Goal: Task Accomplishment & Management: Manage account settings

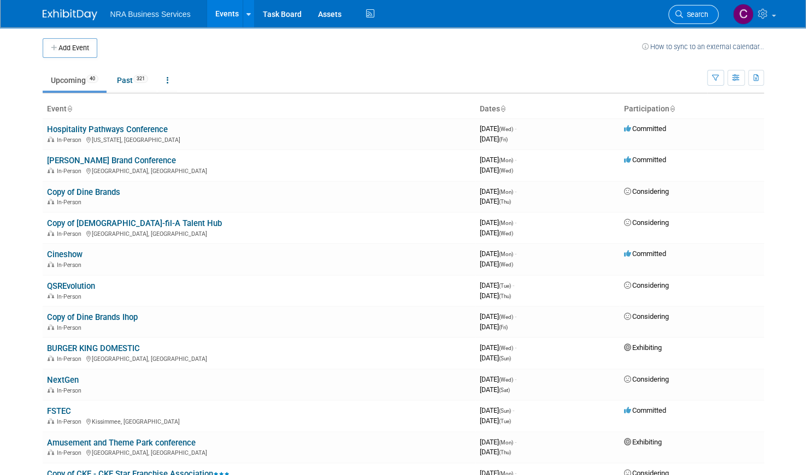
click at [675, 9] on link "Search" at bounding box center [693, 14] width 50 height 19
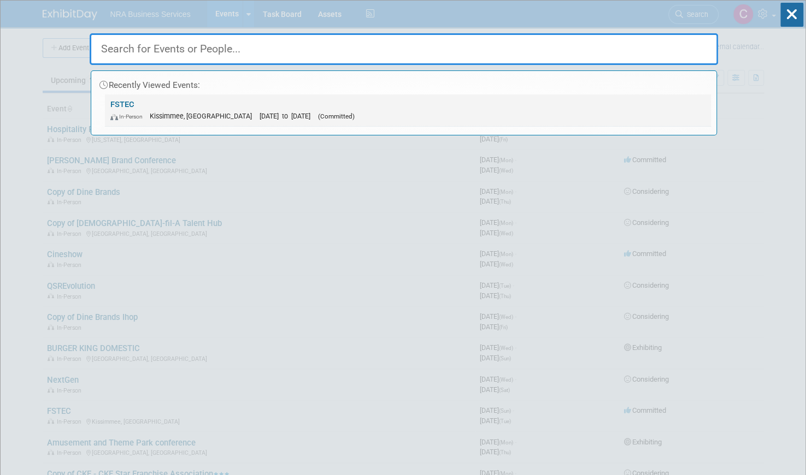
click at [129, 102] on link "FSTEC In-Person [GEOGRAPHIC_DATA], [GEOGRAPHIC_DATA] [DATE] to [DATE] (Committe…" at bounding box center [408, 110] width 606 height 32
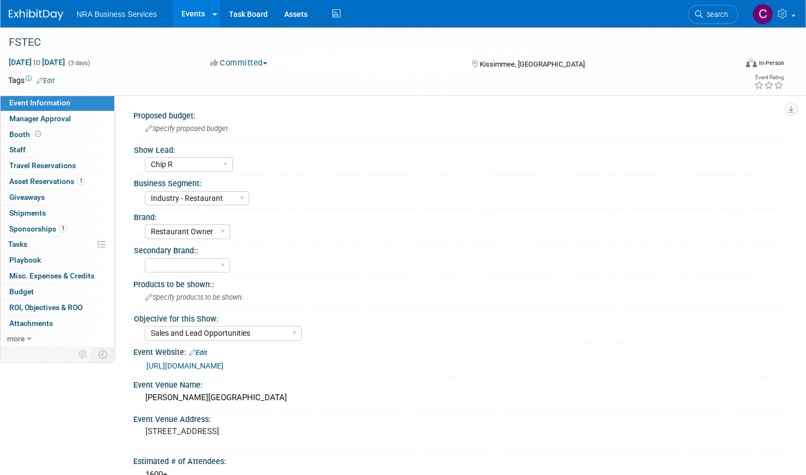
select select "Chip R"
select select "Industry - Restaurant"
select select "Restaurant Owner"
select select "Sales and Lead Opportunities"
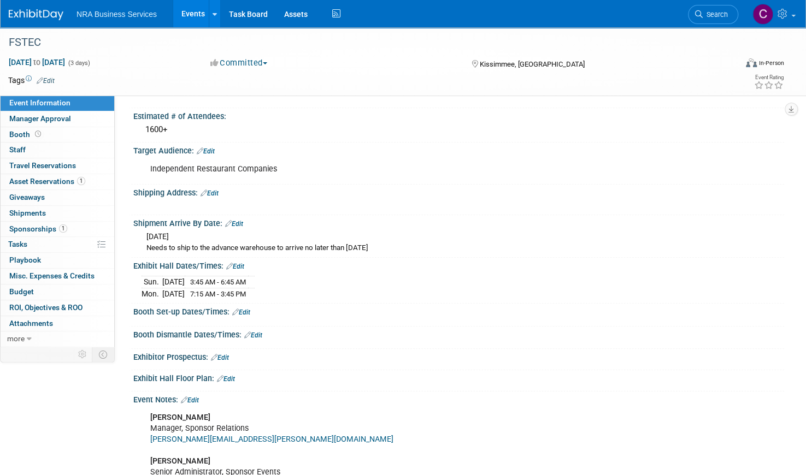
scroll to position [350, 0]
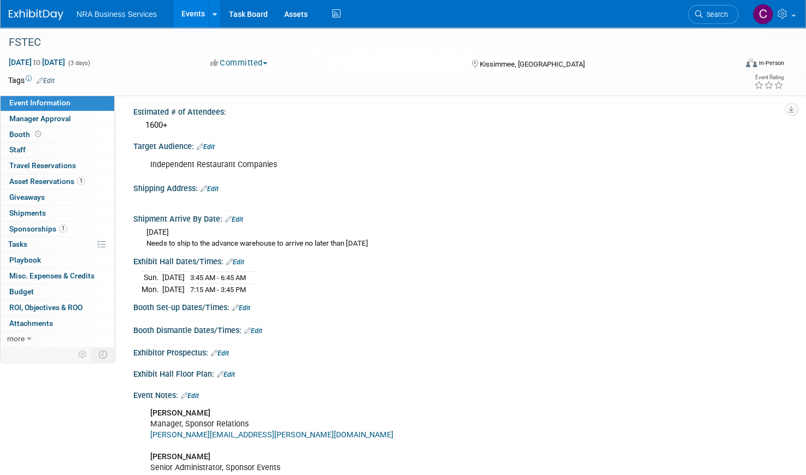
click at [217, 187] on link "Edit" at bounding box center [209, 189] width 18 height 8
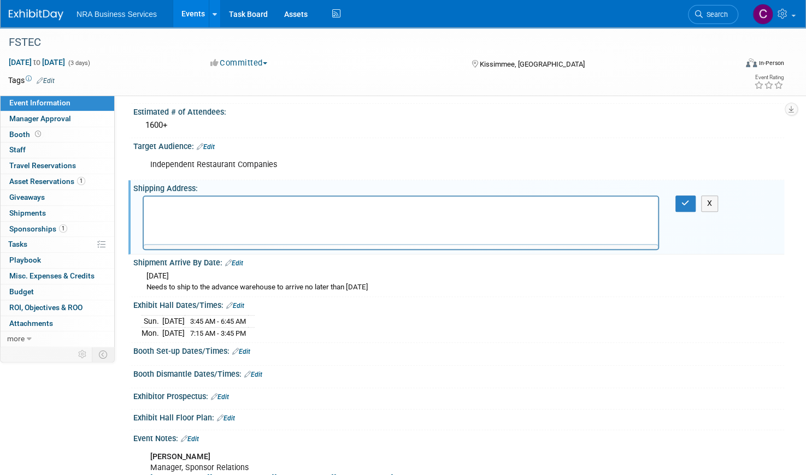
scroll to position [0, 0]
click at [712, 197] on button "X" at bounding box center [709, 204] width 17 height 16
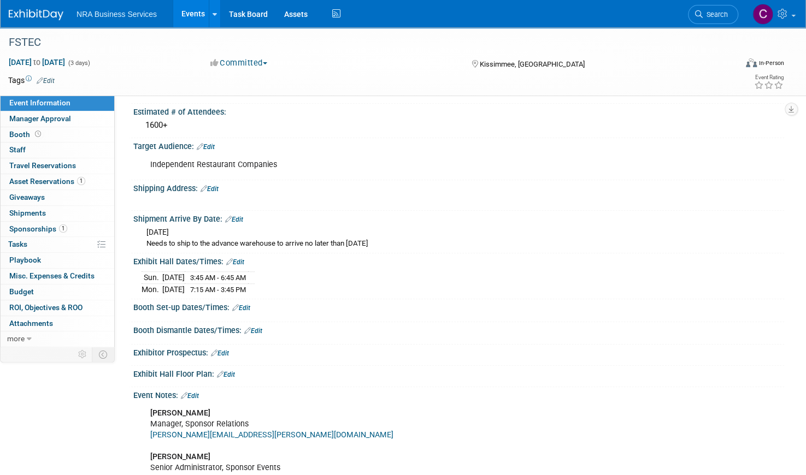
click at [214, 186] on link "Edit" at bounding box center [209, 189] width 18 height 8
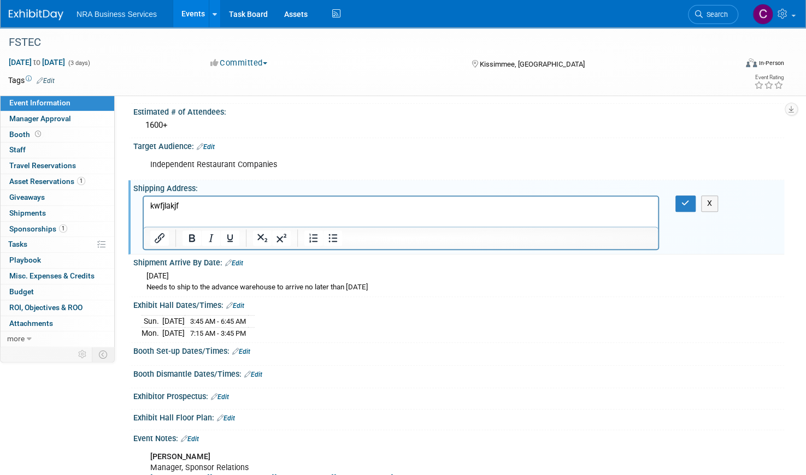
click at [180, 212] on html "kwfjlakjf" at bounding box center [401, 204] width 514 height 15
click at [194, 205] on p "kwfjlakjf" at bounding box center [400, 206] width 501 height 11
click at [229, 207] on p "Shipping instructions: if shipping via UPS or FedEx, please use" at bounding box center [400, 206] width 501 height 11
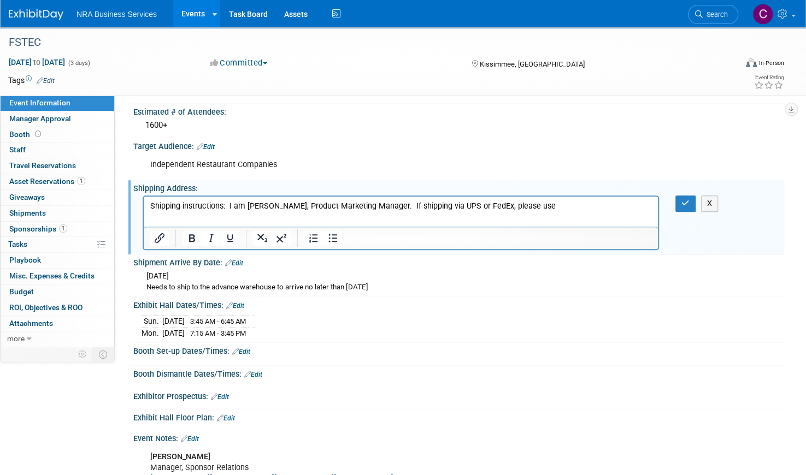
click at [559, 208] on p "Shipping instructions: I am [PERSON_NAME], Product Marketing Manager. If shippi…" at bounding box center [400, 206] width 501 height 11
click at [413, 204] on p "Shipping instructions: I am [PERSON_NAME], Product Marketing Manager. If shippi…" at bounding box center [400, 206] width 501 height 11
click at [334, 218] on p "Shipping instructions: I am [PERSON_NAME], Product Marketing Manager. We are to…" at bounding box center [400, 212] width 501 height 22
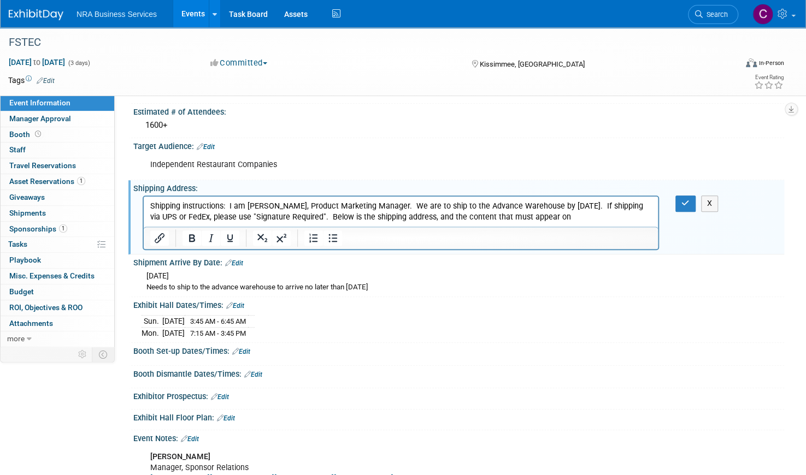
click at [436, 218] on p "Shipping instructions: I am [PERSON_NAME], Product Marketing Manager. We are to…" at bounding box center [400, 212] width 501 height 22
click at [559, 214] on p "Shipping instructions: I am [PERSON_NAME], Product Marketing Manager. We are to…" at bounding box center [400, 212] width 501 height 22
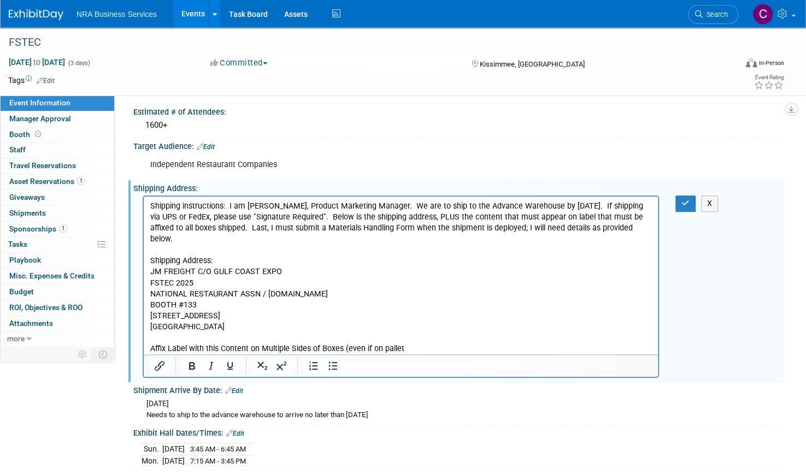
click at [365, 344] on p "Affix Label with this Content on Multiple Sides of Boxes (even if on pallet" at bounding box center [400, 349] width 501 height 11
click at [419, 344] on p "Affix Label with this Content on Multiple Sides of Boxes (even part of a pallet" at bounding box center [400, 349] width 501 height 11
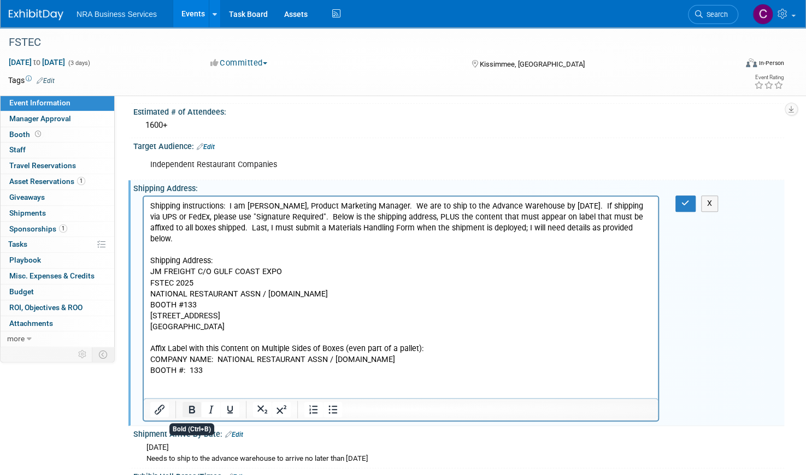
click at [196, 409] on icon "Bold" at bounding box center [191, 409] width 13 height 13
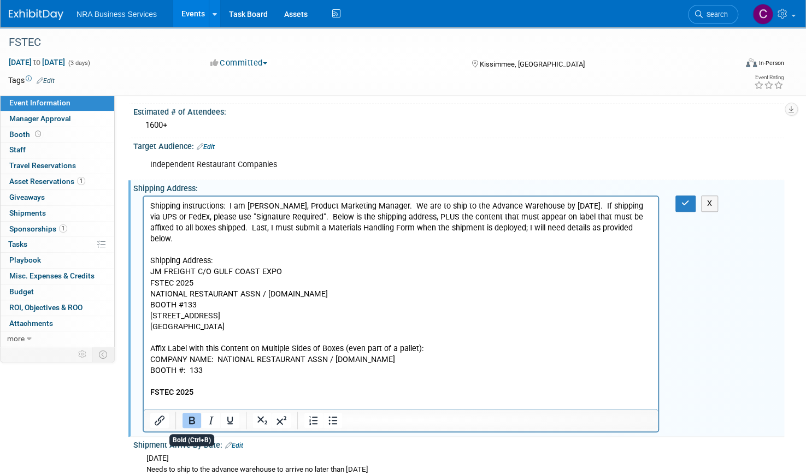
click at [190, 420] on icon "Bold" at bounding box center [191, 420] width 13 height 13
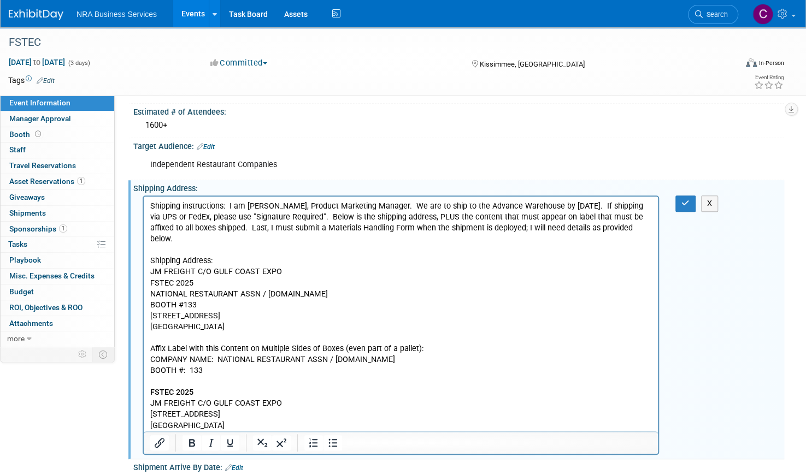
click at [175, 376] on p "Rich Text Area. Press ALT-0 for help." at bounding box center [400, 381] width 501 height 11
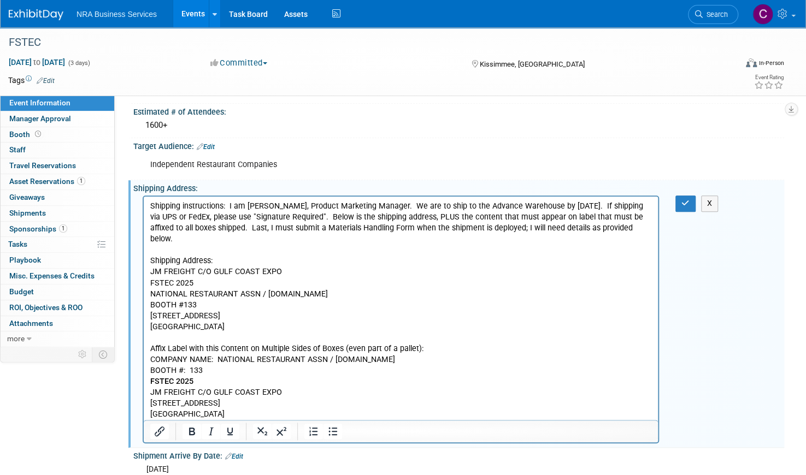
click at [243, 409] on p "[GEOGRAPHIC_DATA]" at bounding box center [400, 414] width 501 height 11
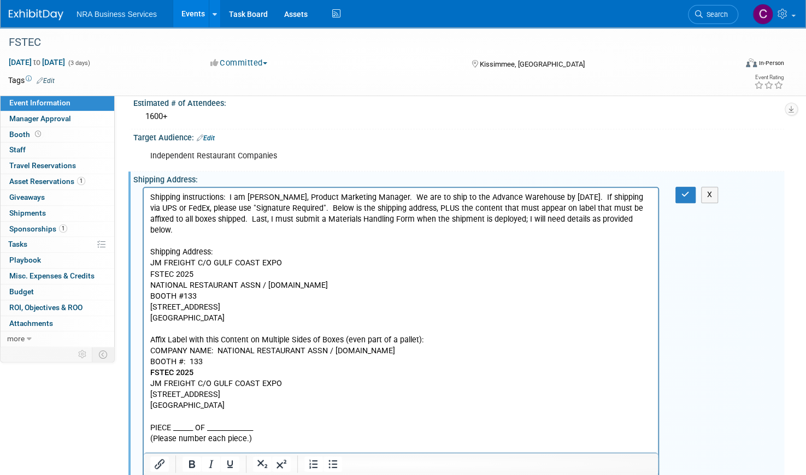
scroll to position [369, 0]
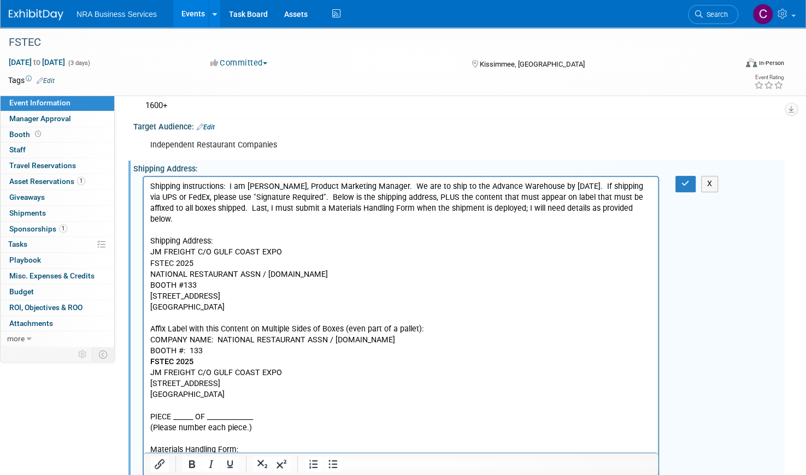
click at [261, 445] on p "Materials Handling Form:" at bounding box center [400, 450] width 501 height 11
click at [239, 456] on p "Rich Text Area. Press ALT-0 for help." at bounding box center [400, 461] width 501 height 11
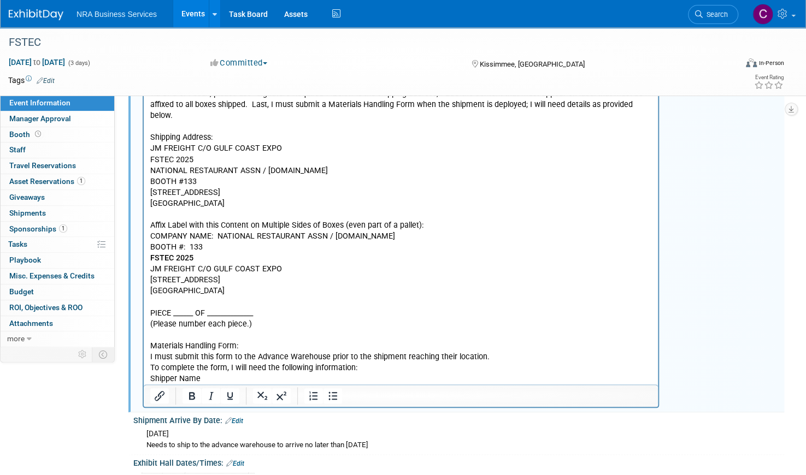
scroll to position [478, 0]
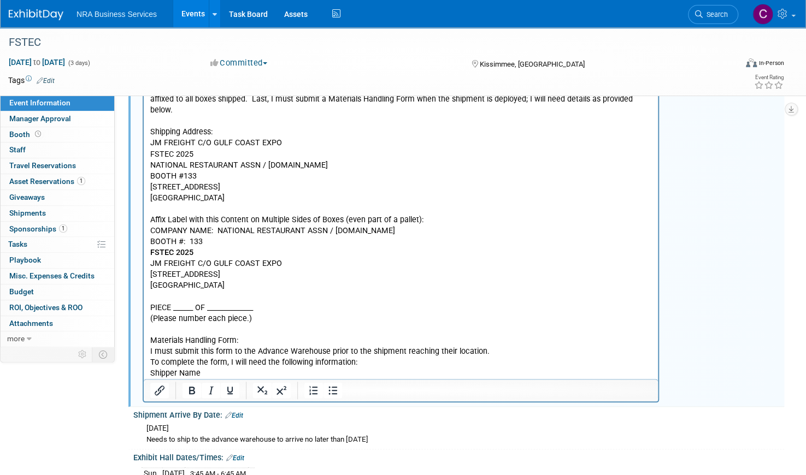
click at [275, 368] on p "Shipper Name" at bounding box center [400, 373] width 501 height 11
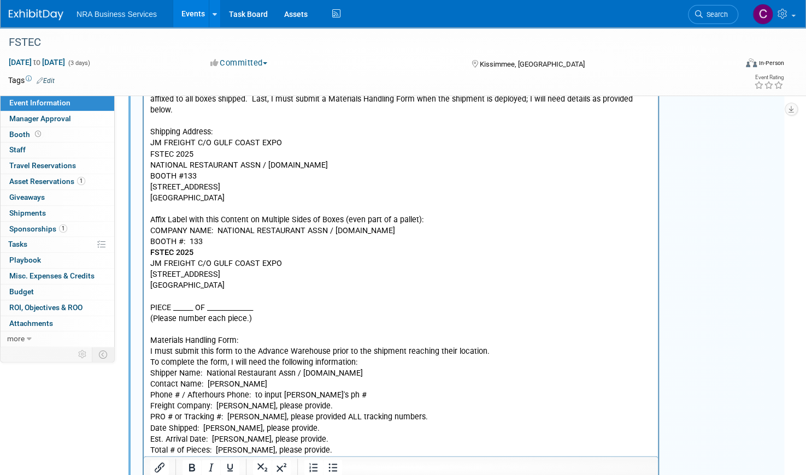
scroll to position [479, 0]
click at [497, 346] on p "I must submit this form to the Advance Warehouse prior to the shipment reaching…" at bounding box center [400, 351] width 501 height 11
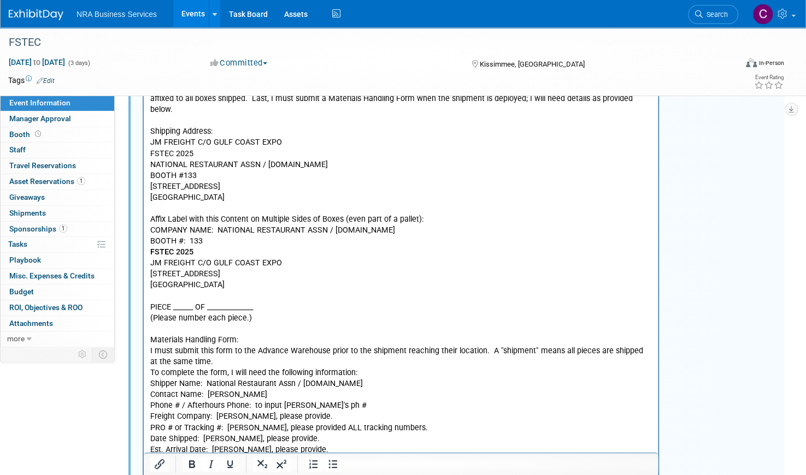
click at [263, 368] on p "To complete the form, I will need the following information:" at bounding box center [400, 373] width 501 height 11
click at [247, 368] on p "To complete the form, I will need the following information:" at bounding box center [400, 373] width 501 height 11
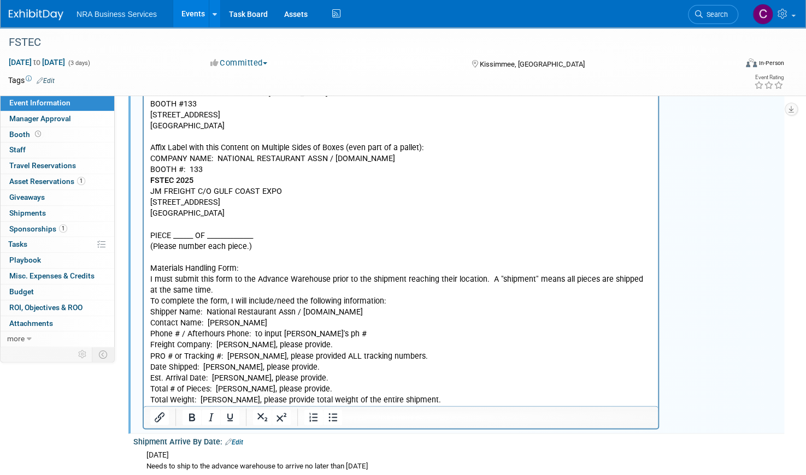
scroll to position [566, 0]
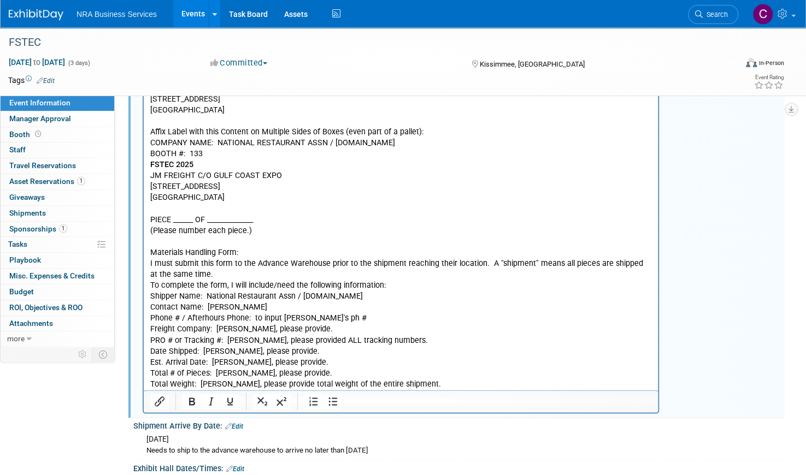
click at [457, 369] on p "Total # of Pieces: [PERSON_NAME], please provide." at bounding box center [400, 374] width 501 height 11
click at [544, 182] on p "[STREET_ADDRESS]" at bounding box center [400, 187] width 501 height 11
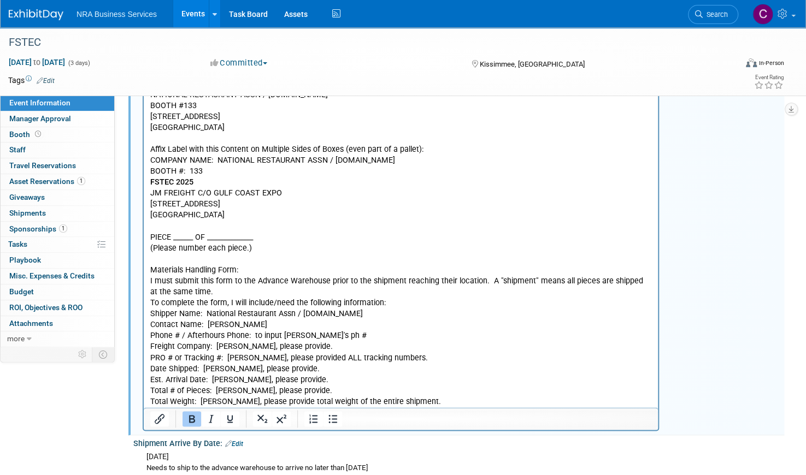
click at [467, 178] on p "FSTEC 2025﻿" at bounding box center [400, 183] width 501 height 11
click at [411, 397] on p "Total Weight: [PERSON_NAME], please provide total weight of the entire shipment." at bounding box center [400, 402] width 501 height 11
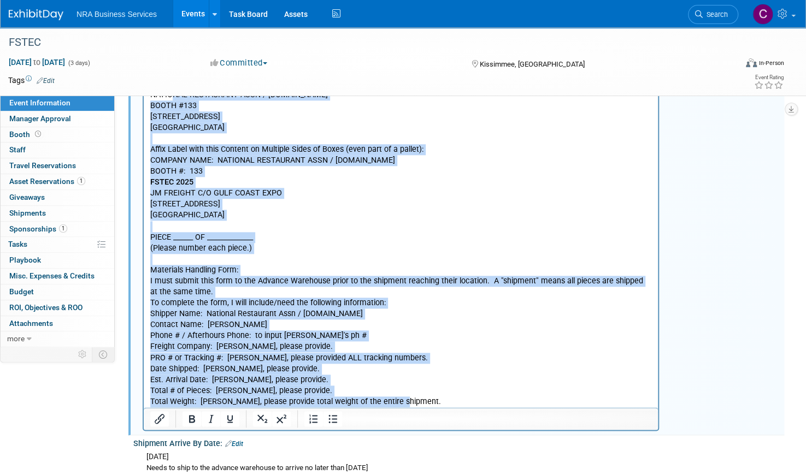
drag, startPoint x: 402, startPoint y: 393, endPoint x: 318, endPoint y: 79, distance: 324.5
click at [175, 84] on body "Shipping instructions: I am [PERSON_NAME], Product Marketing Manager. We are to…" at bounding box center [401, 210] width 503 height 417
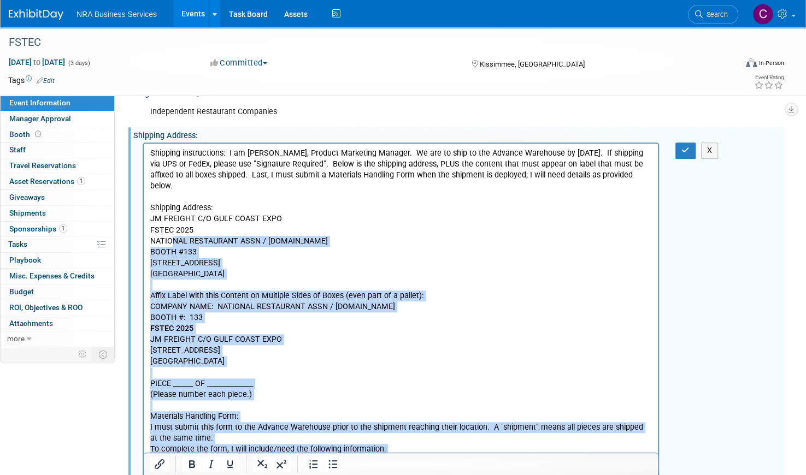
scroll to position [401, 0]
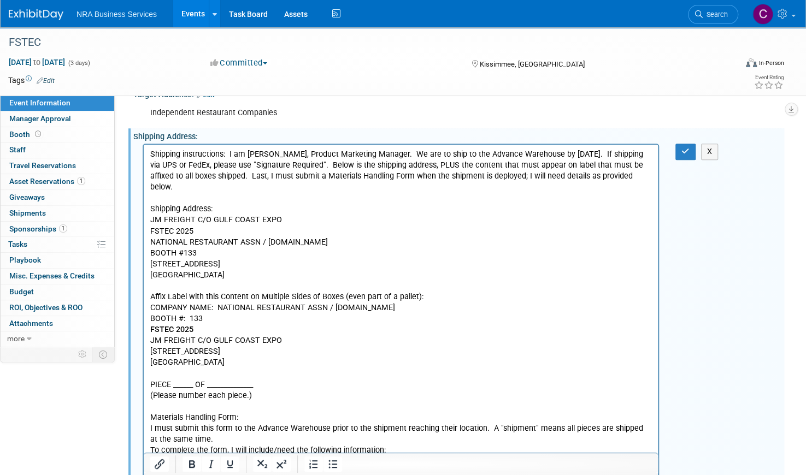
click at [407, 153] on p "Shipping instructions: I am [PERSON_NAME], Product Marketing Manager. We are to…" at bounding box center [400, 171] width 501 height 44
click at [637, 175] on p "Shipping instructions: I am [PERSON_NAME], Product Marketing Manager. We are to…" at bounding box center [400, 171] width 501 height 44
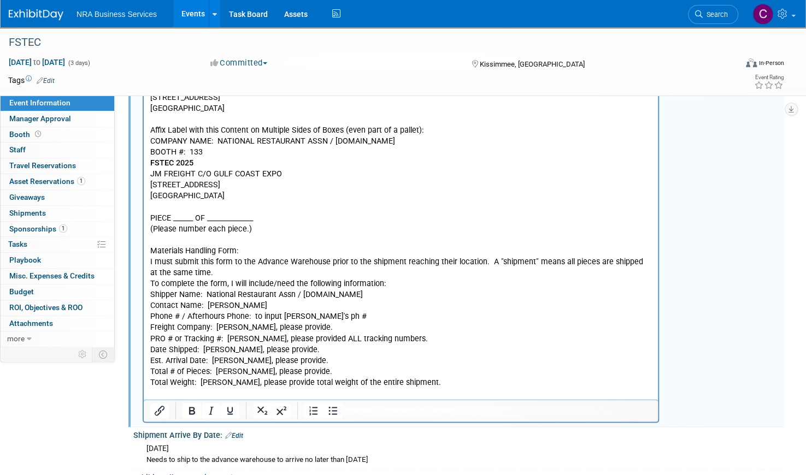
scroll to position [576, 0]
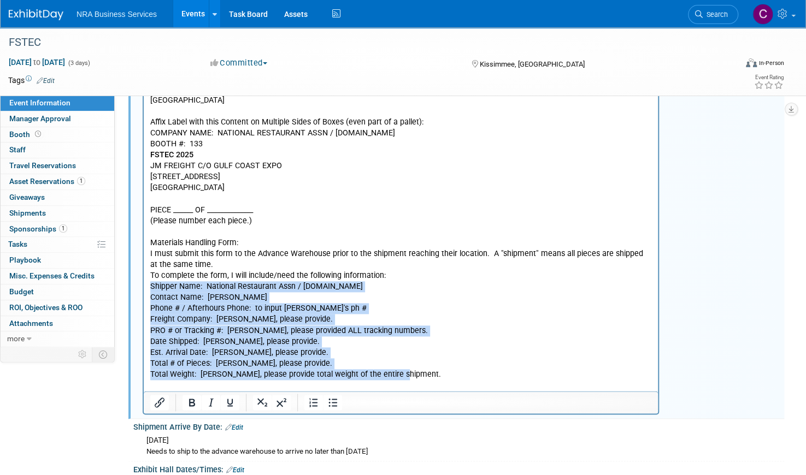
drag, startPoint x: 395, startPoint y: 373, endPoint x: 147, endPoint y: 291, distance: 261.2
click at [147, 291] on html "Shipping instructions: I am [PERSON_NAME], Product Marketing Manager. We are to…" at bounding box center [401, 181] width 514 height 421
click at [330, 401] on icon "Bullet list" at bounding box center [332, 402] width 13 height 13
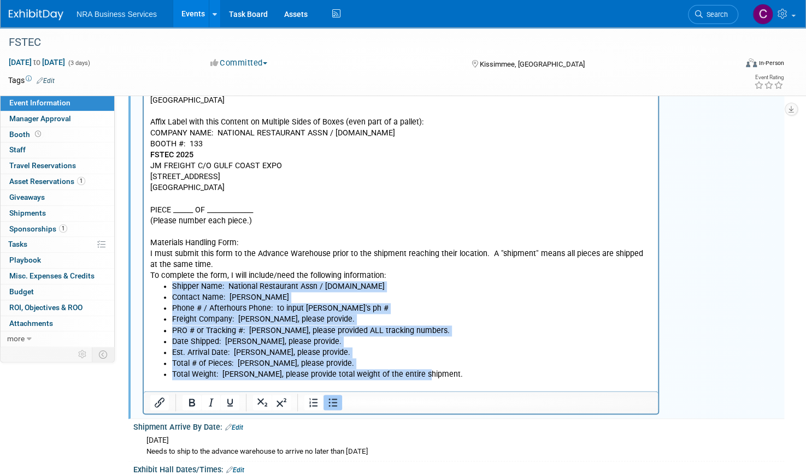
click at [466, 344] on li "Date Shipped: [PERSON_NAME], please provide." at bounding box center [412, 342] width 480 height 11
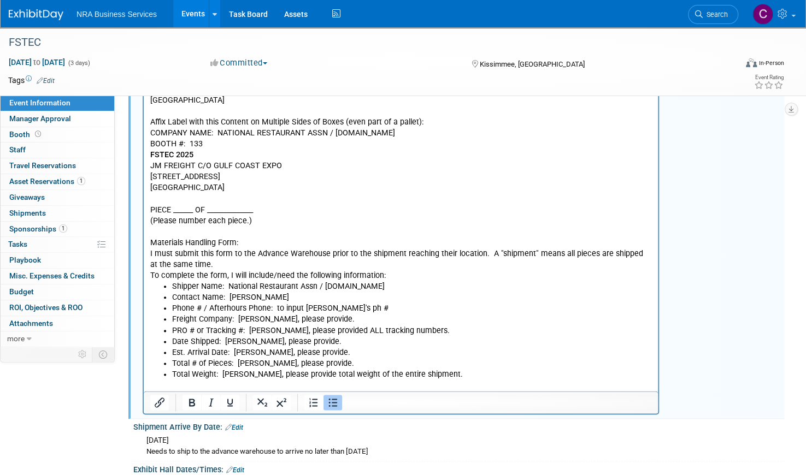
click at [440, 379] on li "Total Weight: [PERSON_NAME], please provide total weight of the entire shipment." at bounding box center [412, 375] width 480 height 11
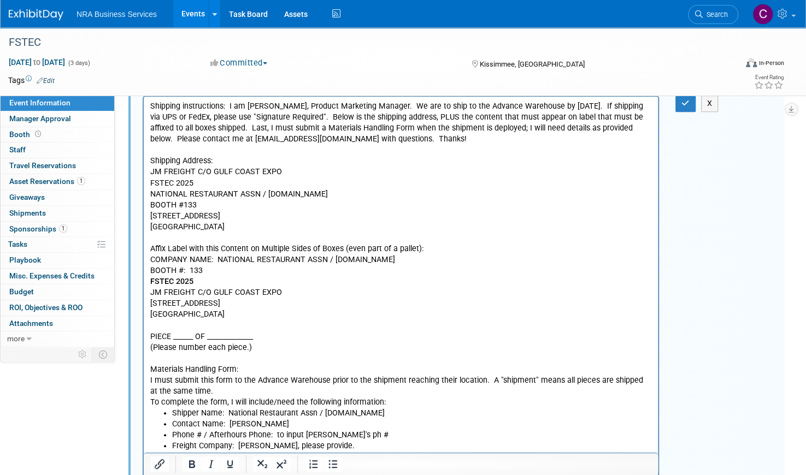
scroll to position [443, 0]
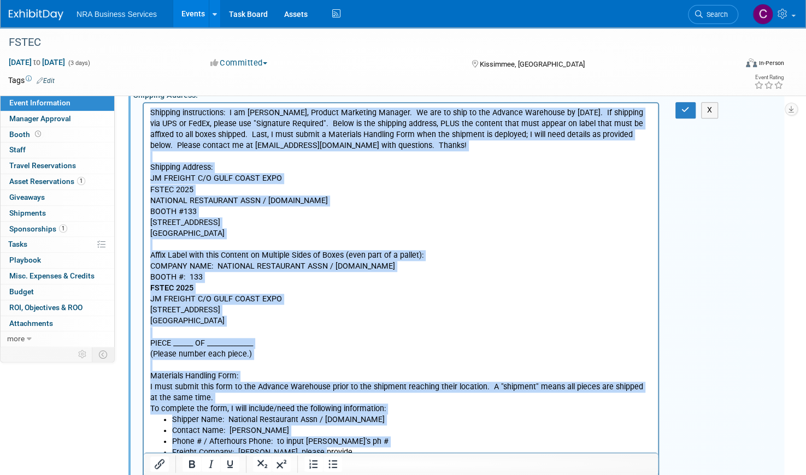
drag, startPoint x: 150, startPoint y: 115, endPoint x: 373, endPoint y: 449, distance: 402.1
click at [373, 449] on body "Shipping instructions: I am [PERSON_NAME], Product Marketing Manager. We are to…" at bounding box center [401, 316] width 503 height 417
copy body "Loremips dolorsitamet: C ad Elitsed DoEiusmo, Tempori Utlaboree Dolorem. Al eni…"
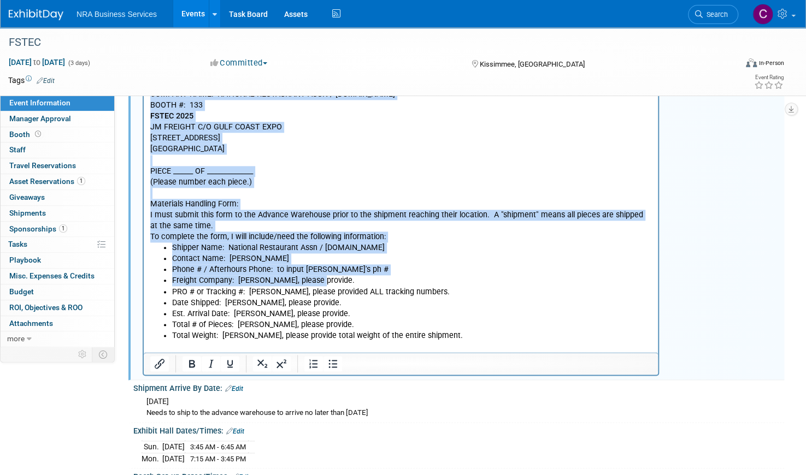
scroll to position [618, 0]
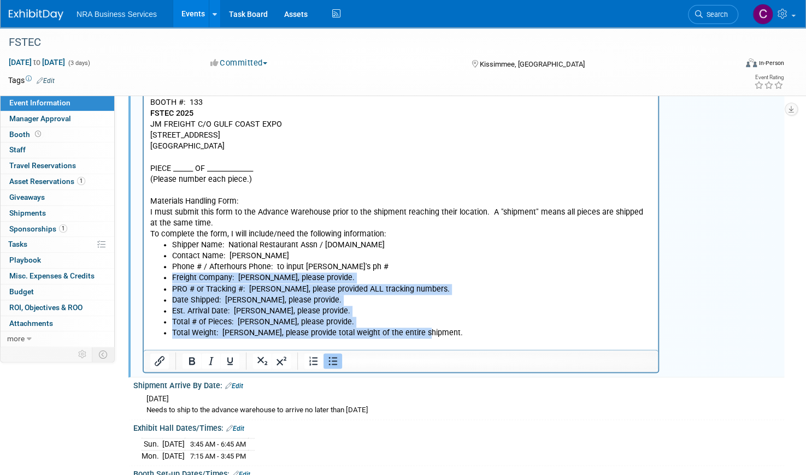
drag, startPoint x: 421, startPoint y: 332, endPoint x: 172, endPoint y: 281, distance: 254.1
click at [172, 281] on ul "Shipper Name: National Restaurant Assn / [DOMAIN_NAME] Contact Name: [PERSON_NA…" at bounding box center [400, 289] width 501 height 99
copy ul "Freight Company: [PERSON_NAME], please provide. PRO # or Tracking #: [PERSON_NA…"
click at [506, 317] on li "Total # of Pieces: [PERSON_NAME], please provide." at bounding box center [412, 322] width 480 height 11
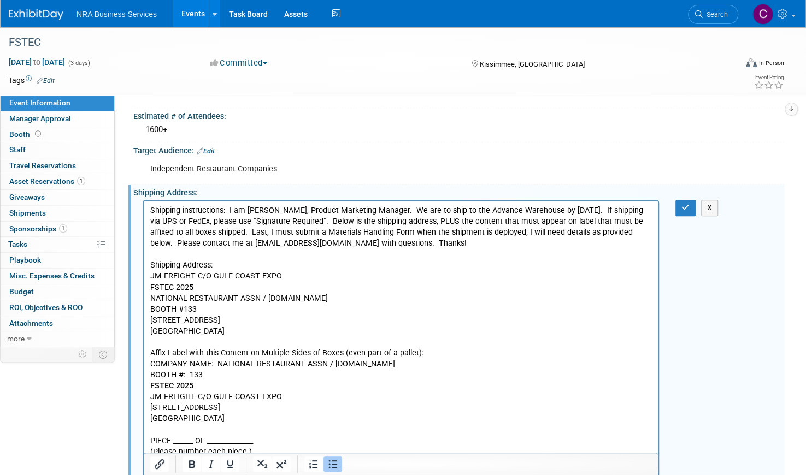
scroll to position [348, 0]
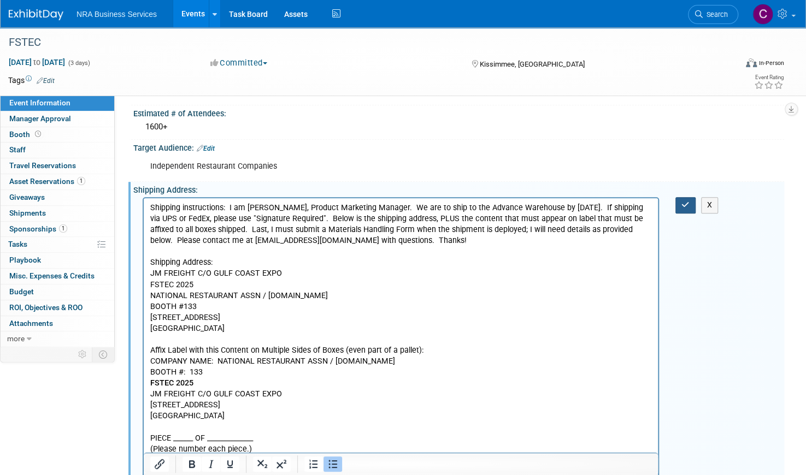
click at [680, 204] on button "button" at bounding box center [685, 205] width 20 height 16
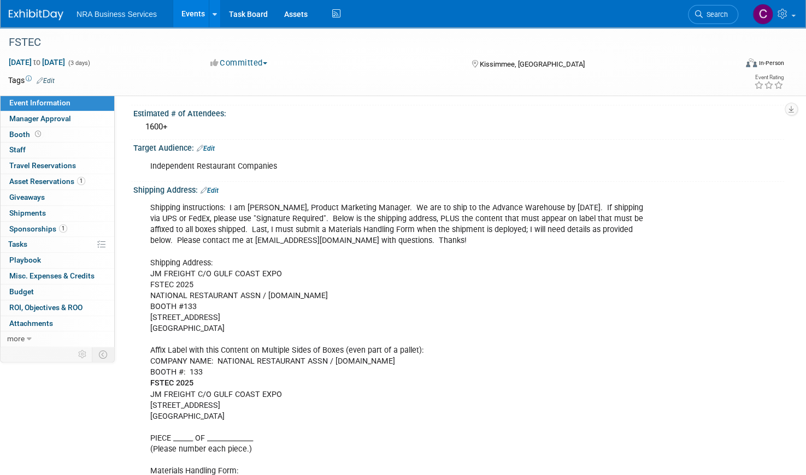
click at [216, 188] on link "Edit" at bounding box center [209, 191] width 18 height 8
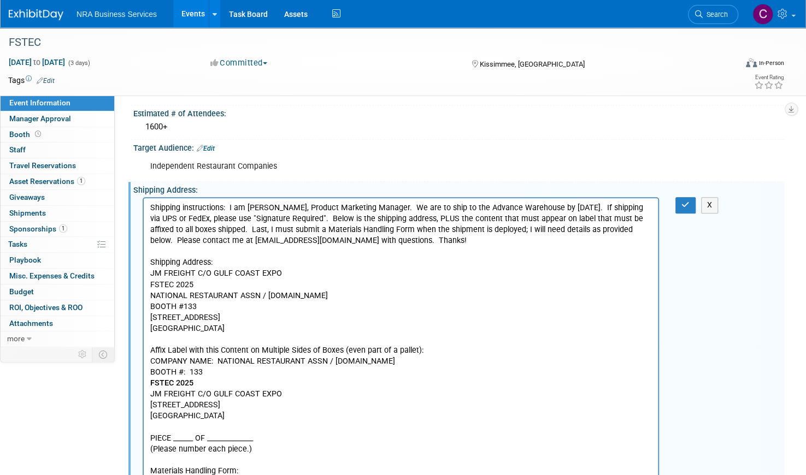
scroll to position [0, 0]
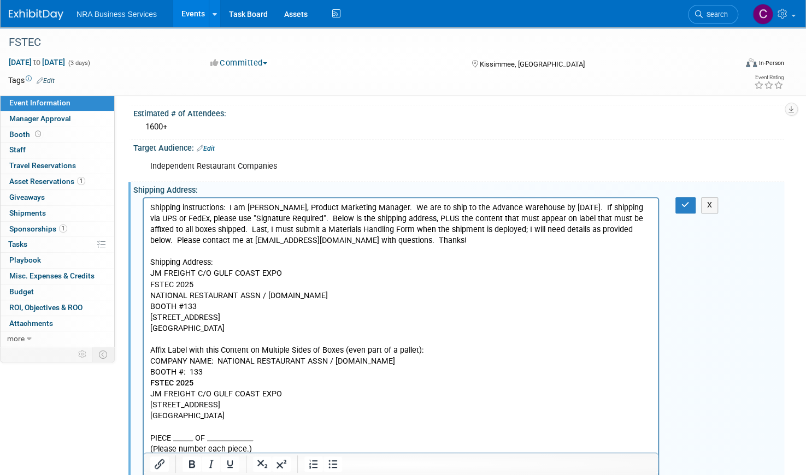
click at [476, 208] on p "Shipping instructions: I am [PERSON_NAME], Product Marketing Manager. We are to…" at bounding box center [400, 356] width 501 height 307
click at [474, 206] on p "Shipping instructions: I am [PERSON_NAME], Product Marketing Manager. We are to…" at bounding box center [400, 356] width 501 height 307
click at [687, 201] on icon "button" at bounding box center [685, 205] width 8 height 8
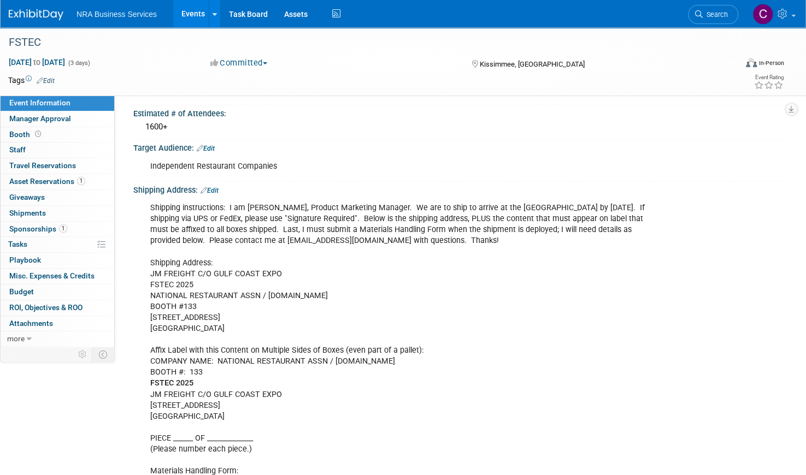
click at [794, 352] on div "Event Information Event Info Manager Approval Manager Approval Booth Booth 0 St…" at bounding box center [403, 296] width 806 height 1234
click at [218, 187] on link "Edit" at bounding box center [209, 191] width 18 height 8
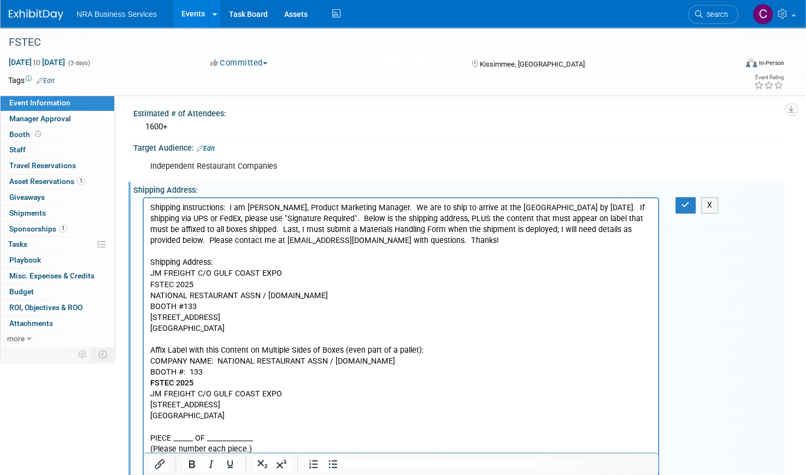
click at [447, 210] on p "Shipping instructions: I am [PERSON_NAME], Product Marketing Manager. We are to…" at bounding box center [400, 356] width 501 height 307
click at [679, 199] on button "button" at bounding box center [685, 205] width 20 height 16
